Goal: Task Accomplishment & Management: Use online tool/utility

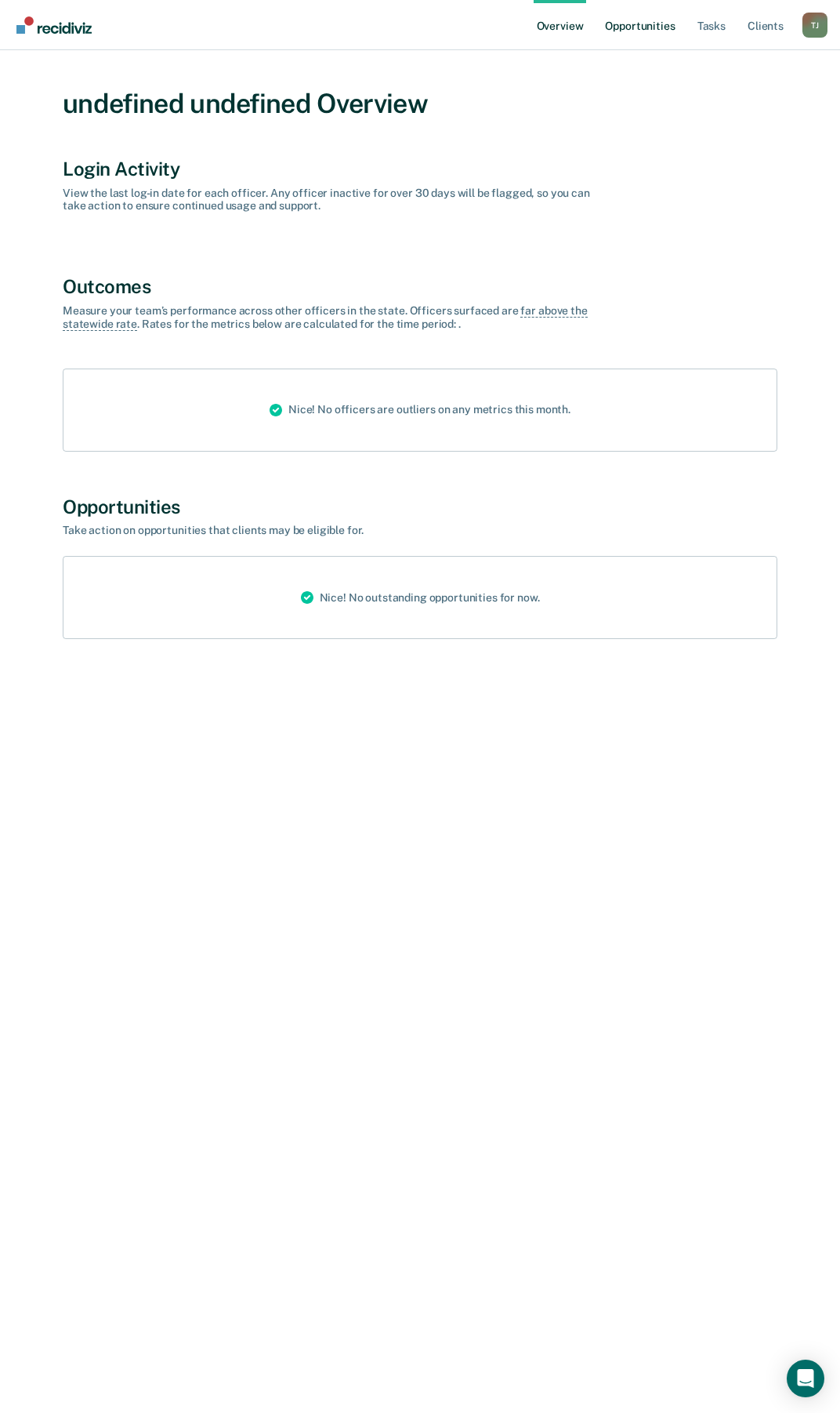
click at [664, 29] on link "Opportunities" at bounding box center [640, 25] width 76 height 51
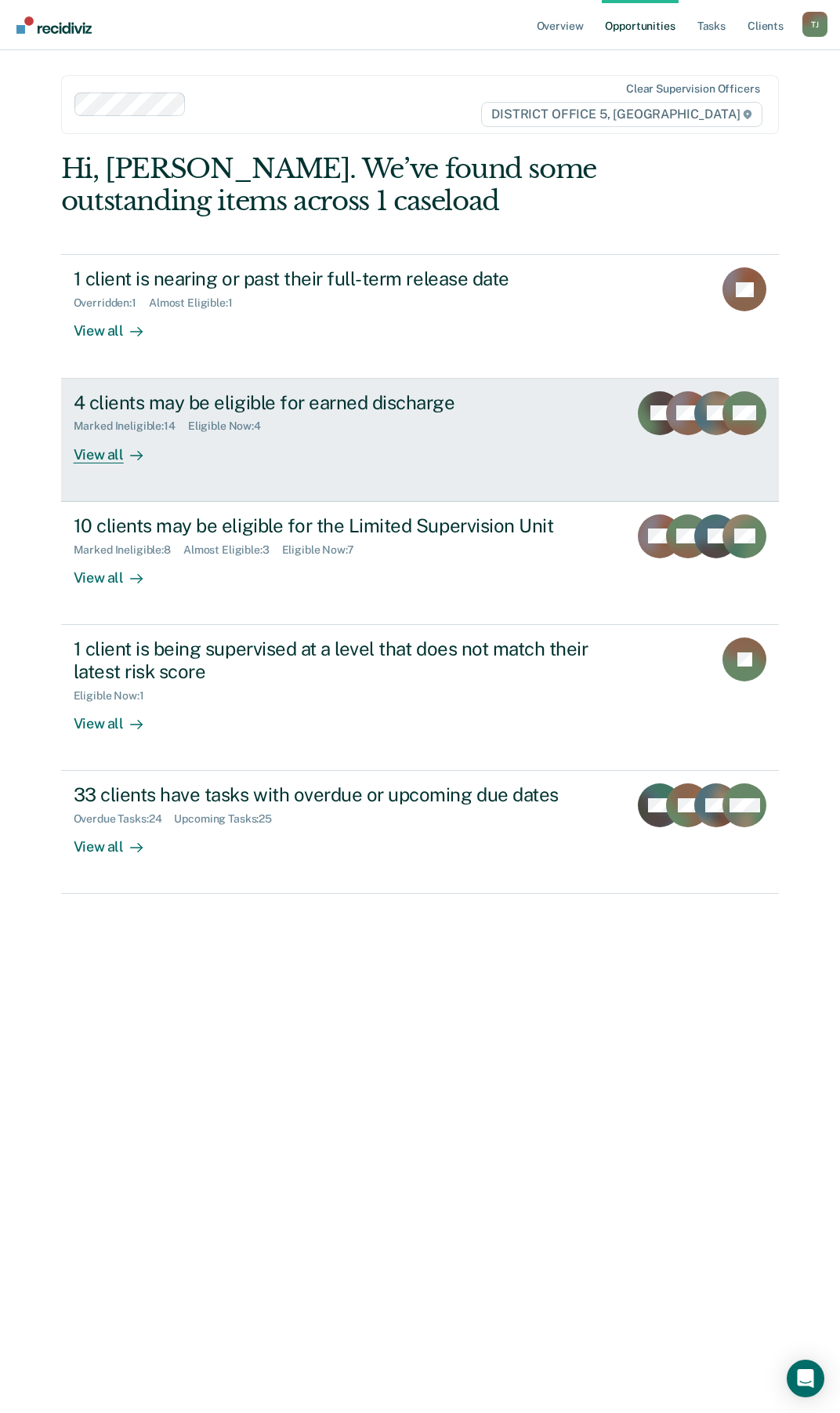
click at [105, 456] on div "View all" at bounding box center [117, 448] width 88 height 31
